Goal: Task Accomplishment & Management: Manage account settings

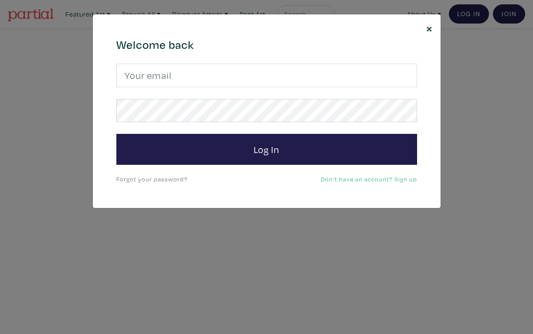
click at [429, 29] on span "×" at bounding box center [429, 27] width 7 height 15
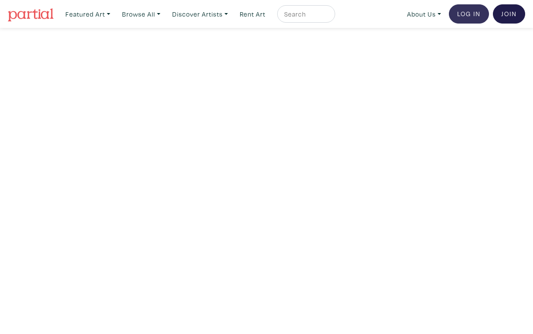
click at [471, 13] on link "Log In" at bounding box center [469, 13] width 40 height 19
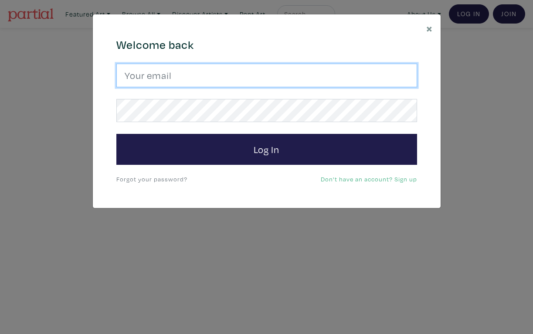
type input "emmaenright2@hotmail.com"
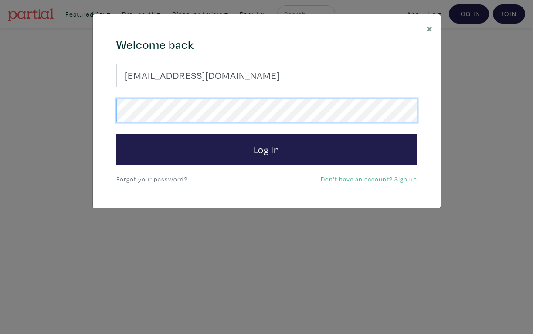
click at [266, 148] on button "Log In" at bounding box center [266, 149] width 300 height 31
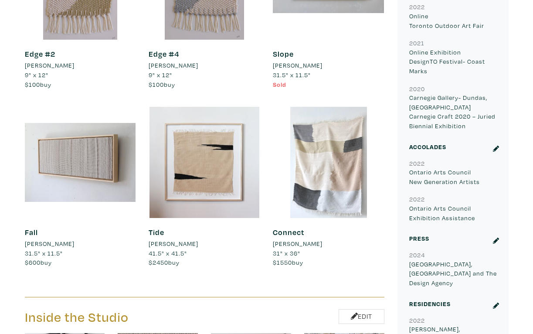
scroll to position [901, 0]
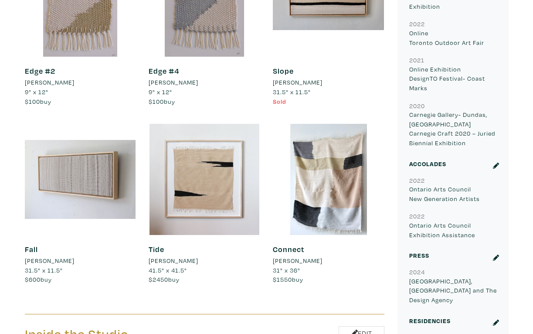
scroll to position [984, 0]
